Goal: Navigation & Orientation: Find specific page/section

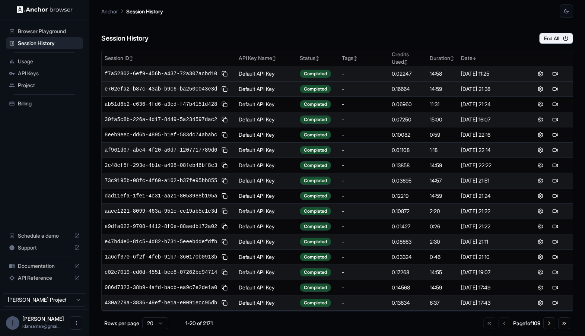
click at [245, 71] on td "Default API Key" at bounding box center [266, 73] width 61 height 15
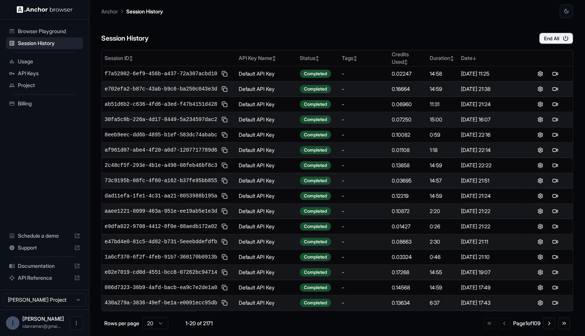
click at [217, 43] on div "Session History End All" at bounding box center [337, 31] width 472 height 26
click at [54, 60] on span "Usage" at bounding box center [49, 61] width 62 height 7
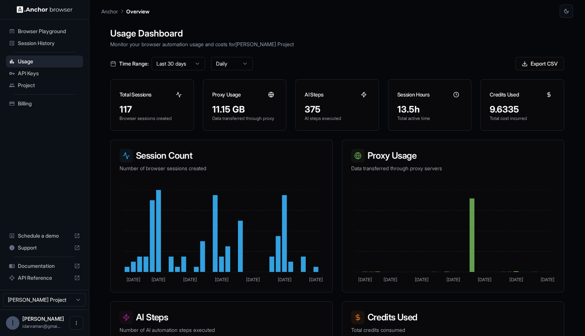
click at [54, 73] on span "API Keys" at bounding box center [49, 73] width 62 height 7
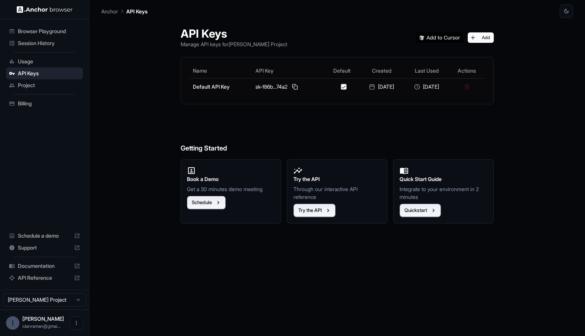
click at [60, 64] on span "Usage" at bounding box center [49, 61] width 62 height 7
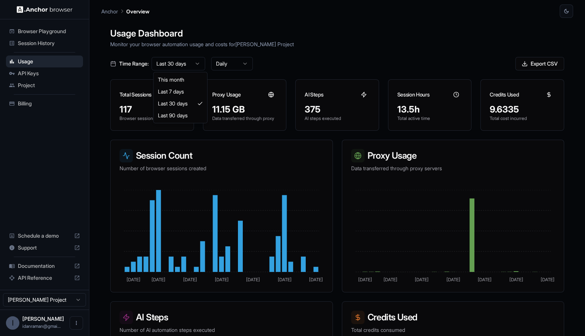
click at [170, 69] on html "Browser Playground Session History Usage API Keys Project Billing Schedule a de…" at bounding box center [292, 168] width 585 height 336
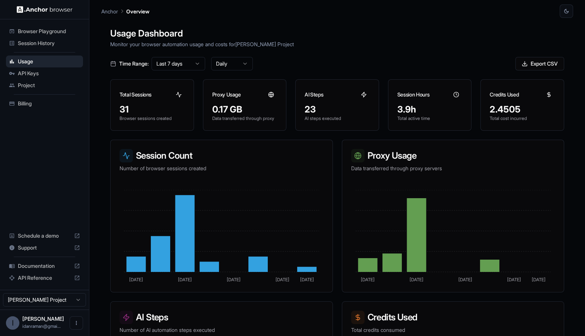
click at [47, 82] on span "Project" at bounding box center [49, 85] width 62 height 7
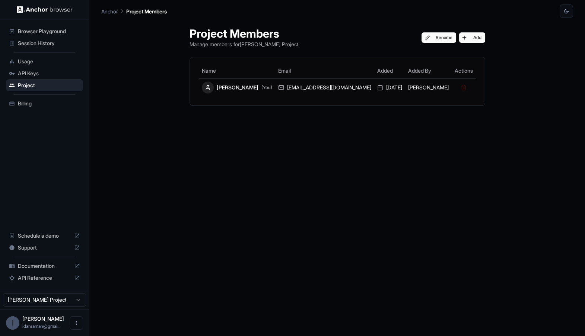
click at [44, 99] on div "Billing" at bounding box center [44, 104] width 77 height 12
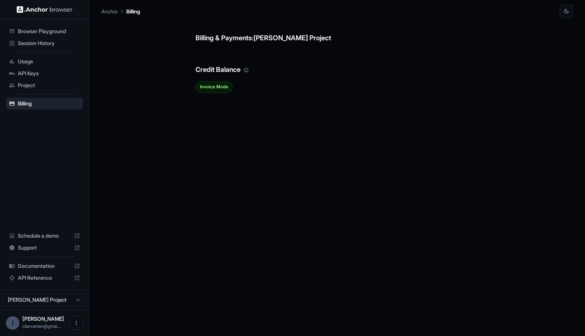
click at [49, 82] on span "Project" at bounding box center [49, 85] width 62 height 7
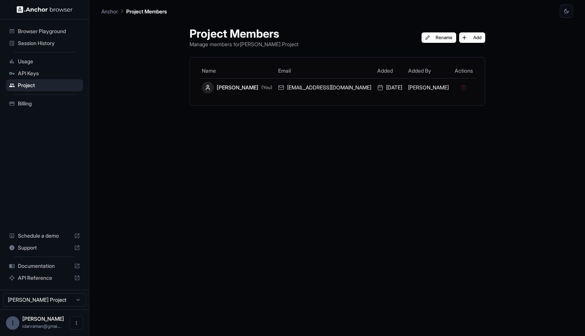
click at [41, 105] on span "Billing" at bounding box center [49, 103] width 62 height 7
